Goal: Task Accomplishment & Management: Complete application form

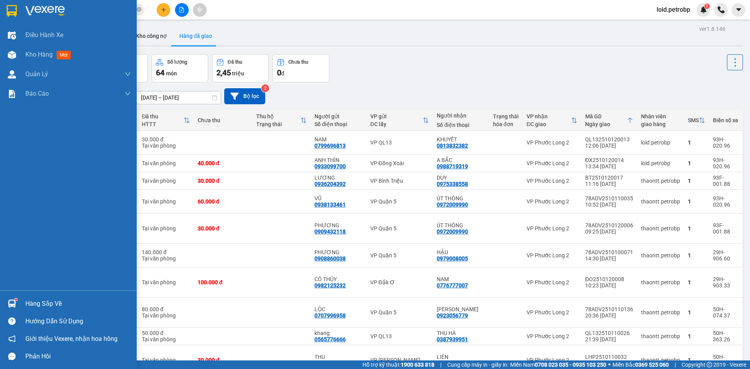
click at [25, 299] on div "Hàng sắp về" at bounding box center [68, 304] width 137 height 18
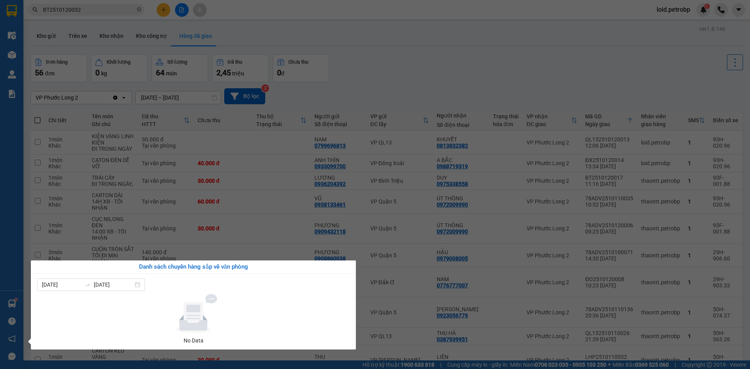
click at [148, 81] on section "Kết quả tìm kiếm ( 1 ) Bộ lọc Mã ĐH Trạng thái Món hàng Tổng cước Chưa cước Ngư…" at bounding box center [375, 184] width 750 height 369
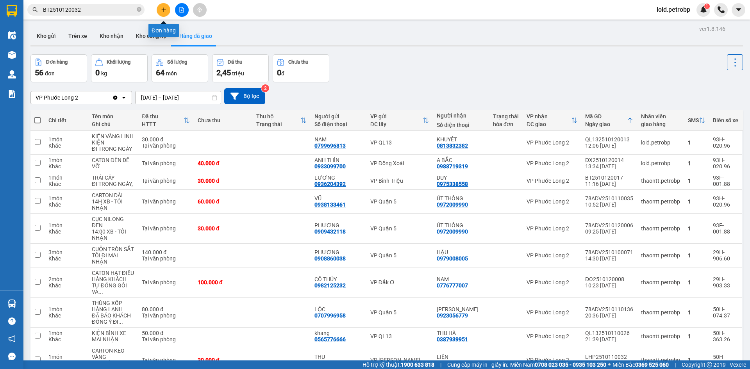
click at [164, 9] on icon "plus" at bounding box center [163, 9] width 5 height 5
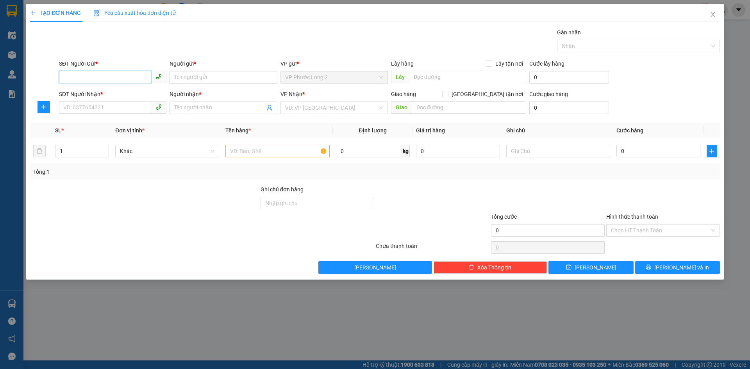
click at [98, 80] on input "SĐT Người Gửi *" at bounding box center [105, 77] width 92 height 13
type input "0898893833"
click at [96, 93] on div "0898893833 - LIÊN" at bounding box center [113, 93] width 98 height 9
type input "LIÊN"
type input "0919343939"
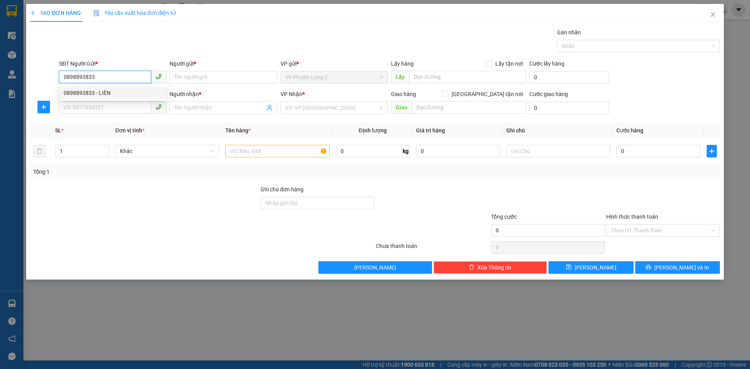
type input "THỨC"
type input "30.000"
type input "0898893833"
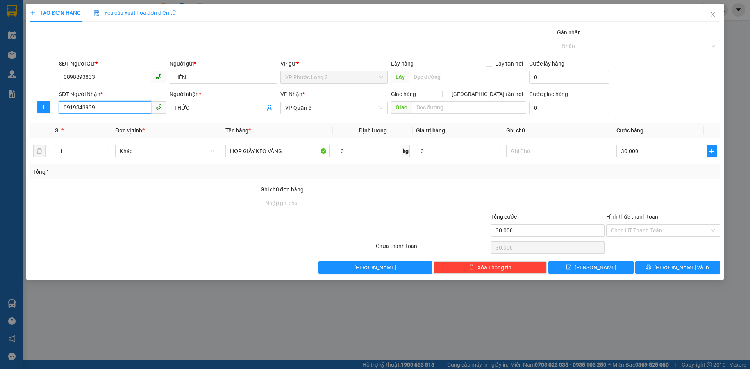
click at [100, 105] on input "0919343939" at bounding box center [105, 107] width 92 height 13
type input "0907649222"
click at [105, 121] on div "0907649222 - THU" at bounding box center [113, 123] width 98 height 9
type input "THU"
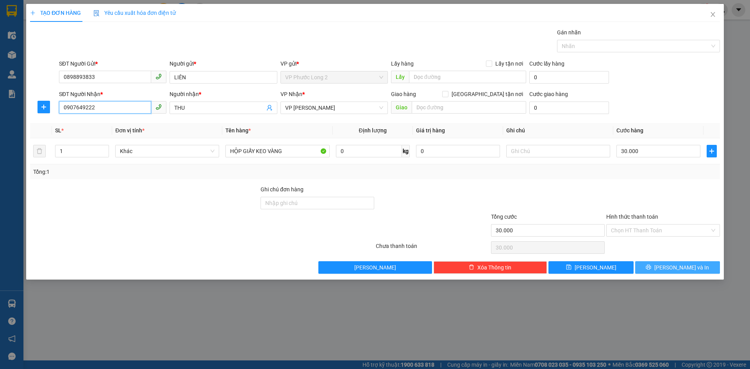
type input "0907649222"
click at [680, 269] on span "[PERSON_NAME] và In" at bounding box center [681, 267] width 55 height 9
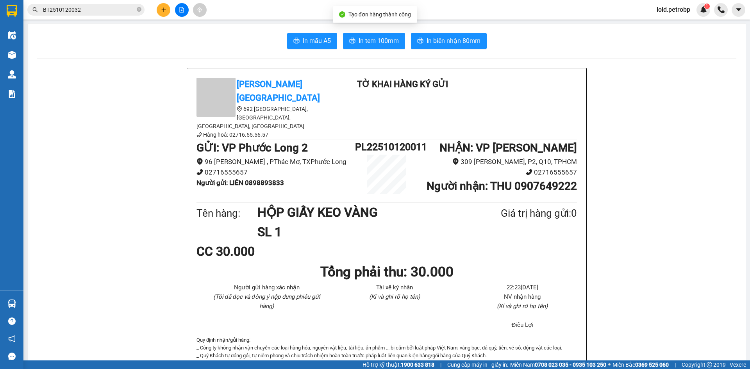
click at [378, 42] on span "In tem 100mm" at bounding box center [379, 41] width 40 height 10
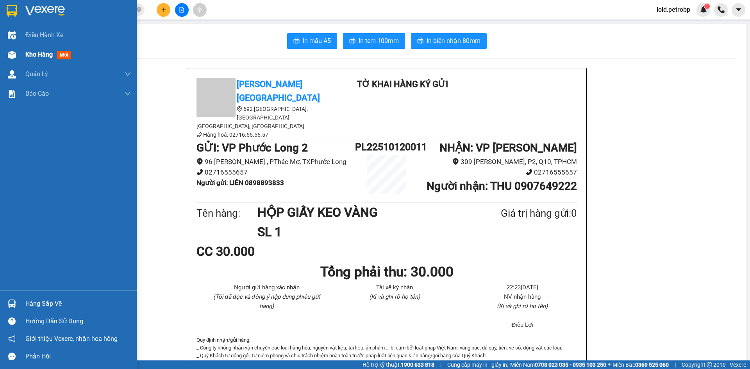
click at [41, 51] on span "Kho hàng" at bounding box center [38, 54] width 27 height 7
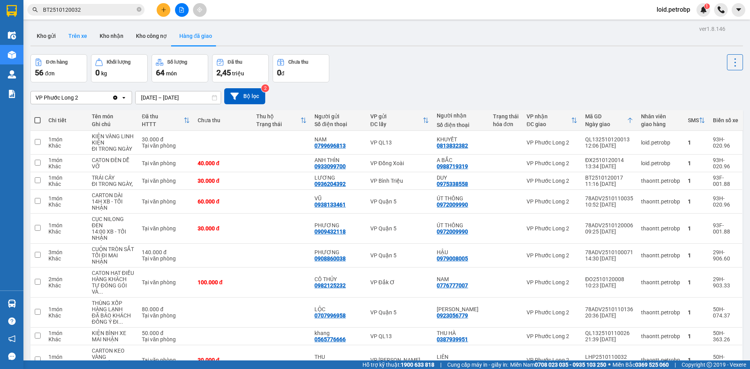
click at [89, 33] on button "Trên xe" at bounding box center [77, 36] width 31 height 19
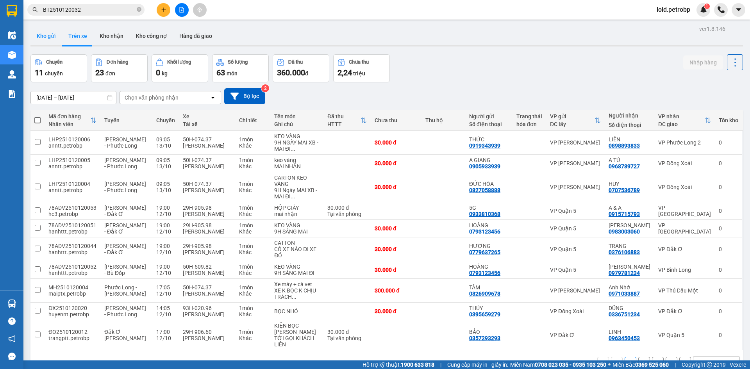
click at [41, 33] on button "Kho gửi" at bounding box center [46, 36] width 32 height 19
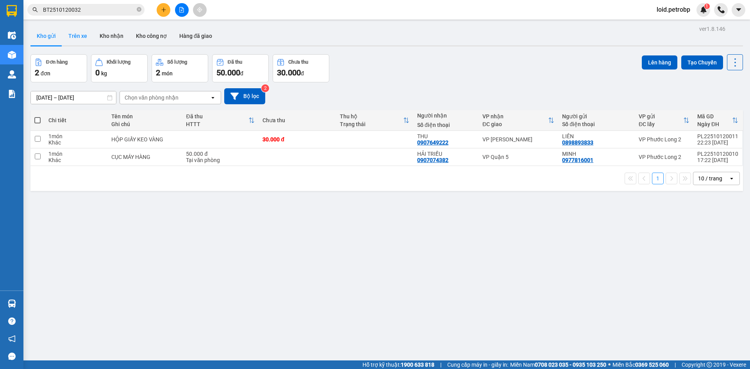
click at [79, 39] on button "Trên xe" at bounding box center [77, 36] width 31 height 19
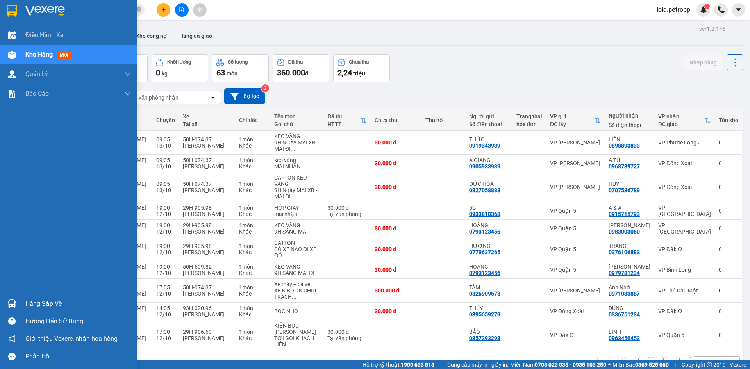
drag, startPoint x: 30, startPoint y: 301, endPoint x: 39, endPoint y: 301, distance: 9.8
click at [31, 301] on div "Hàng sắp về" at bounding box center [77, 304] width 105 height 12
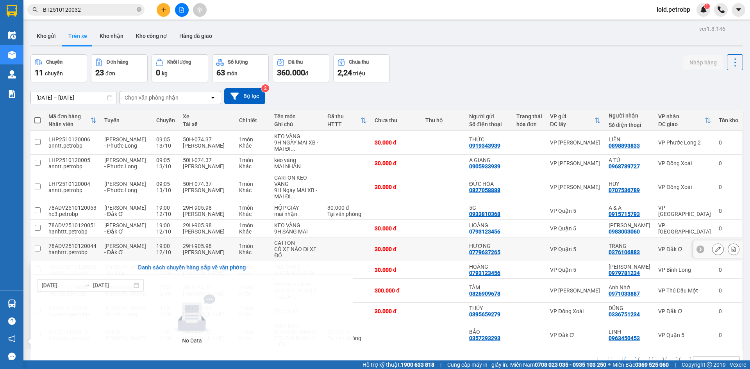
click at [478, 259] on section "Kết quả tìm kiếm ( 1 ) Bộ lọc Mã ĐH Trạng thái Món hàng Tổng cước Chưa cước Ngư…" at bounding box center [375, 184] width 750 height 369
